Goal: Find specific fact: Find specific fact

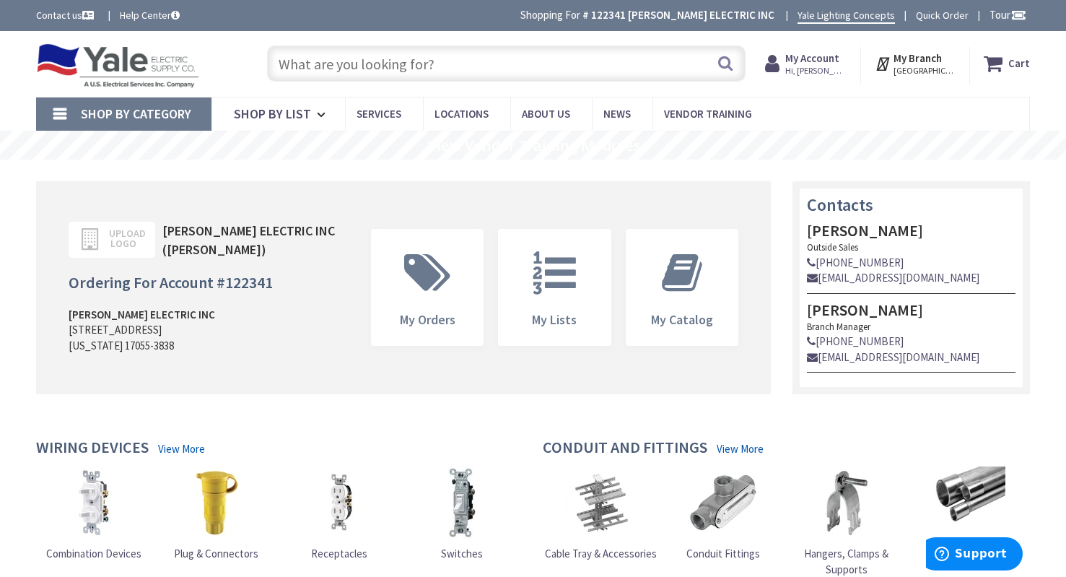
click at [440, 67] on input "text" at bounding box center [506, 63] width 479 height 36
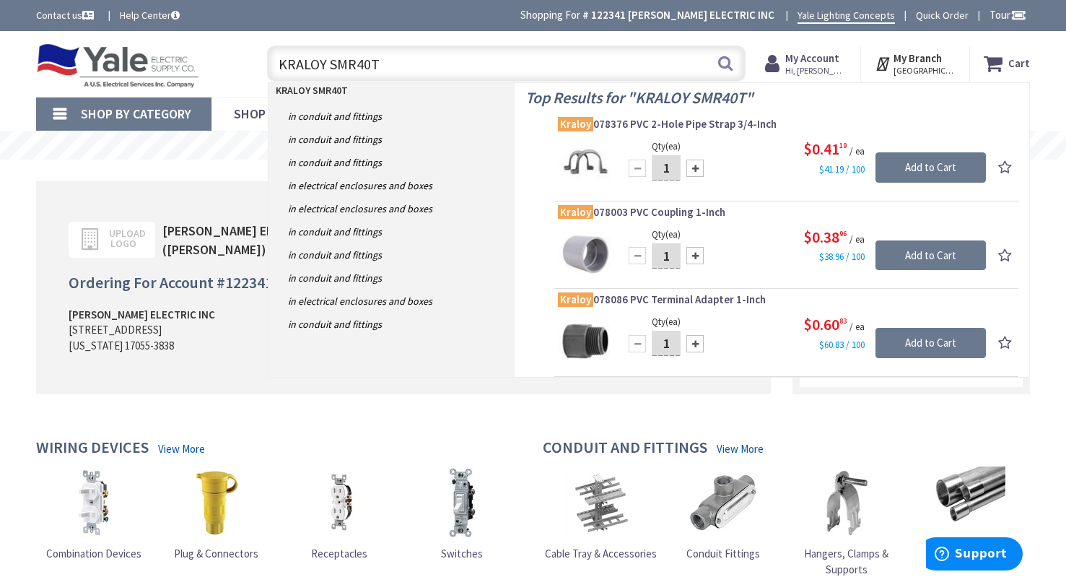
type input "KRALOY SMR40TA"
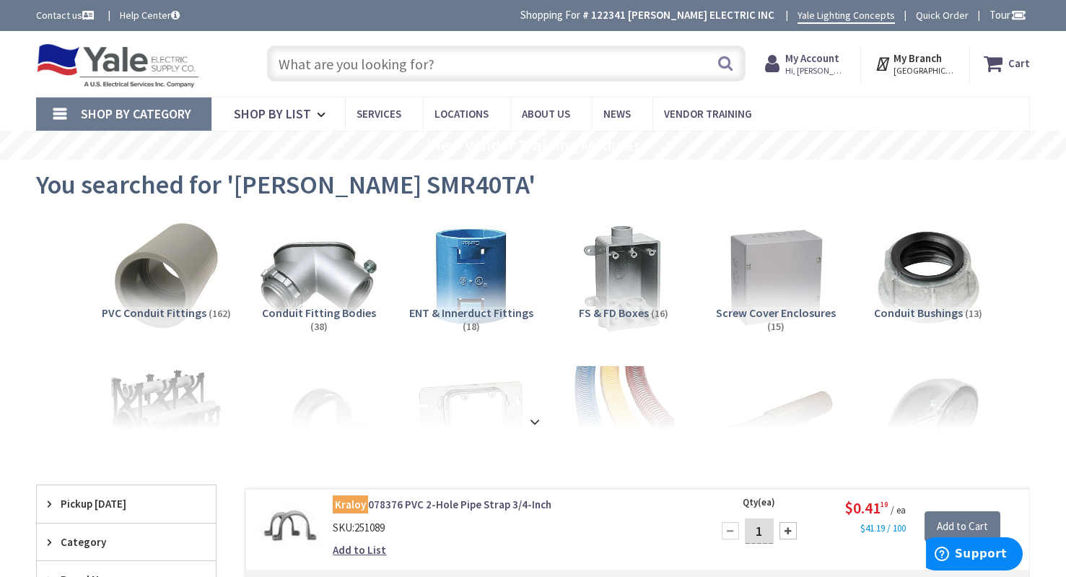
click at [332, 65] on input "text" at bounding box center [506, 63] width 479 height 36
type input "KRY 068065"
